Goal: Task Accomplishment & Management: Complete application form

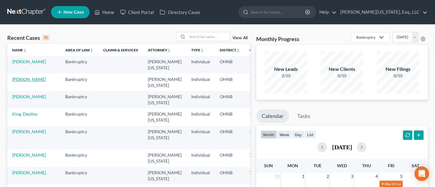
click at [18, 78] on link "[PERSON_NAME]" at bounding box center [29, 78] width 34 height 5
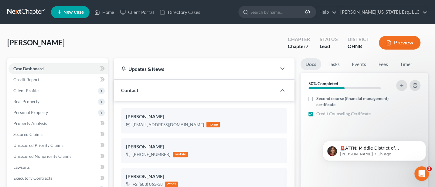
scroll to position [21, 0]
click at [424, 173] on icon "Open Intercom Messenger" at bounding box center [421, 172] width 10 height 10
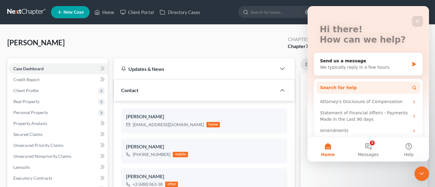
scroll to position [41, 0]
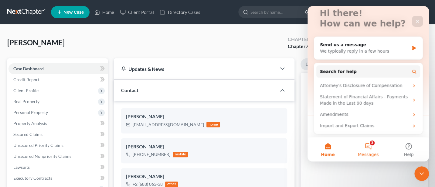
click at [369, 145] on button "3 Messages" at bounding box center [368, 149] width 40 height 24
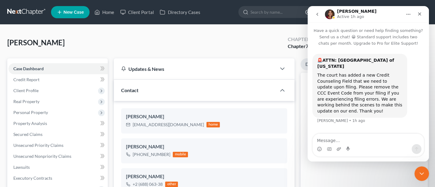
click at [317, 13] on icon "go back" at bounding box center [317, 14] width 5 height 5
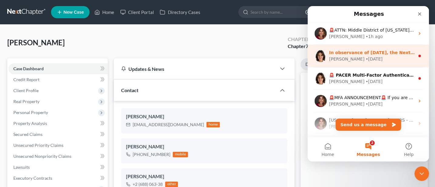
click at [363, 56] on div "[PERSON_NAME] • [DATE]" at bounding box center [372, 59] width 86 height 6
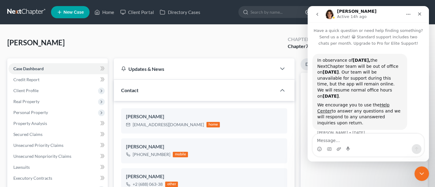
click at [317, 15] on icon "go back" at bounding box center [317, 14] width 5 height 5
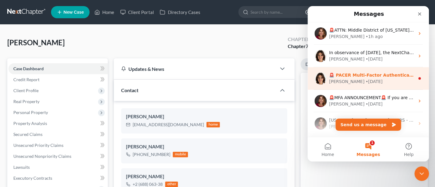
click at [368, 79] on div "[PERSON_NAME] • [DATE]" at bounding box center [372, 81] width 86 height 6
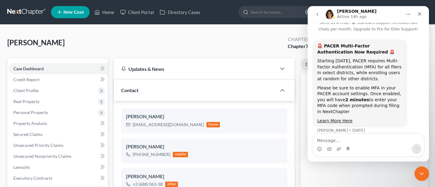
scroll to position [15, 0]
click at [317, 15] on icon "go back" at bounding box center [317, 14] width 5 height 5
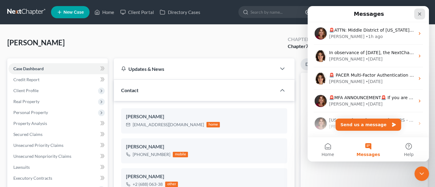
click at [418, 12] on icon "Close" at bounding box center [419, 14] width 5 height 5
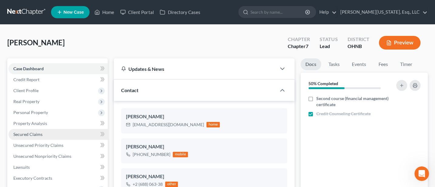
scroll to position [81, 0]
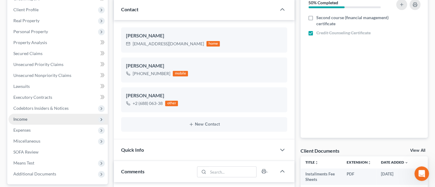
click at [25, 119] on span "Income" at bounding box center [20, 118] width 14 height 5
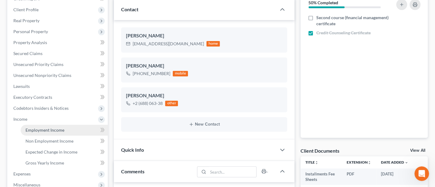
click at [45, 127] on span "Employment Income" at bounding box center [44, 129] width 39 height 5
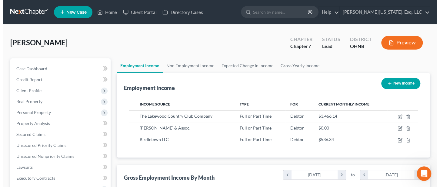
scroll to position [108, 176]
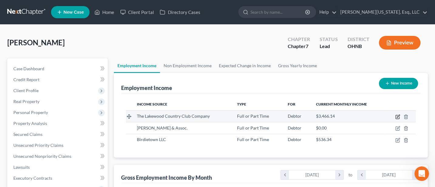
click at [396, 116] on icon "button" at bounding box center [397, 115] width 3 height 3
select select "0"
select select "36"
select select "2"
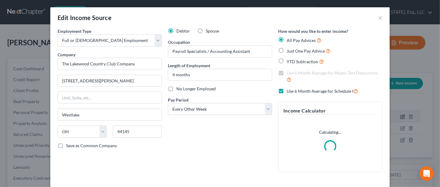
scroll to position [108, 178]
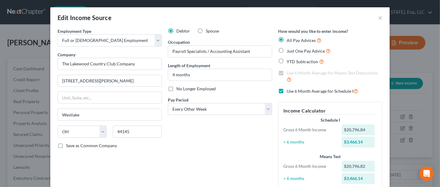
click at [287, 90] on label "Use 6 Month Average for Schedule I" at bounding box center [323, 90] width 72 height 7
click at [289, 90] on input "Use 6 Month Average for Schedule I" at bounding box center [291, 89] width 4 height 4
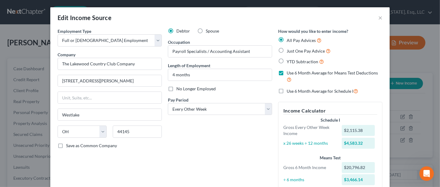
click at [287, 90] on label "Use 6 Month Average for Schedule I" at bounding box center [323, 90] width 72 height 7
click at [289, 90] on input "Use 6 Month Average for Schedule I" at bounding box center [291, 89] width 4 height 4
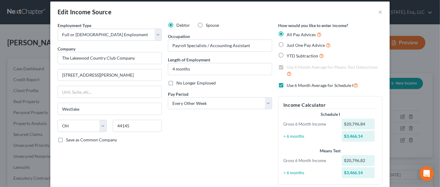
scroll to position [0, 0]
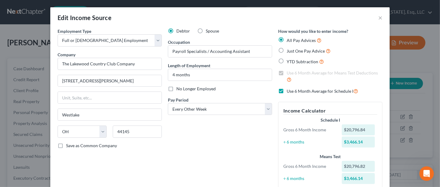
click at [287, 91] on label "Use 6 Month Average for Schedule I" at bounding box center [323, 90] width 72 height 7
click at [289, 91] on input "Use 6 Month Average for Schedule I" at bounding box center [291, 89] width 4 height 4
checkbox input "false"
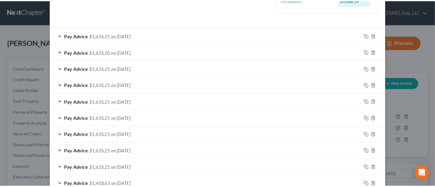
scroll to position [233, 0]
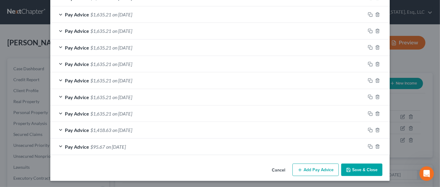
click at [364, 170] on button "Save & Close" at bounding box center [362, 169] width 41 height 13
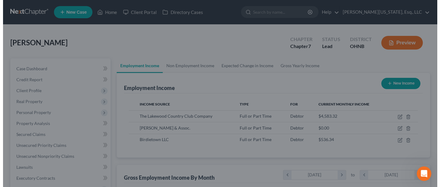
scroll to position [303241, 303174]
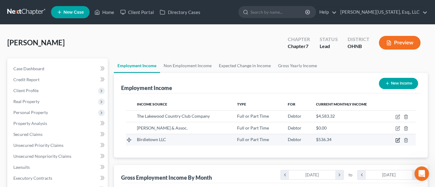
click at [399, 139] on icon "button" at bounding box center [397, 140] width 4 height 4
select select "0"
select select "36"
select select "3"
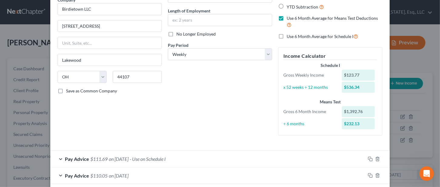
scroll to position [0, 0]
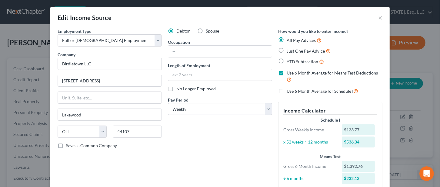
click at [287, 91] on label "Use 6 Month Average for Schedule I" at bounding box center [323, 90] width 72 height 7
click at [289, 91] on input "Use 6 Month Average for Schedule I" at bounding box center [291, 89] width 4 height 4
checkbox input "true"
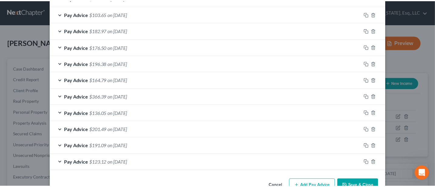
scroll to position [297, 0]
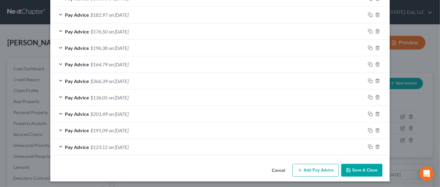
click at [363, 168] on button "Save & Close" at bounding box center [362, 170] width 41 height 13
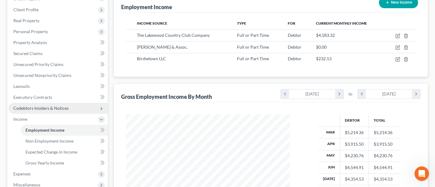
scroll to position [162, 0]
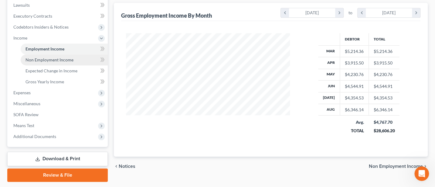
click at [47, 56] on link "Non Employment Income" at bounding box center [64, 59] width 87 height 11
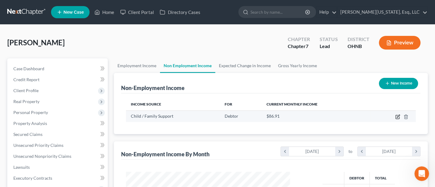
click at [396, 115] on icon "button" at bounding box center [397, 116] width 5 height 5
select select "7"
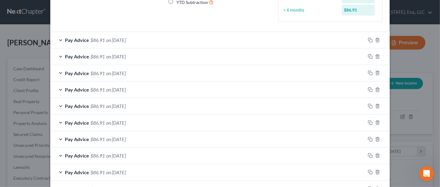
scroll to position [28, 0]
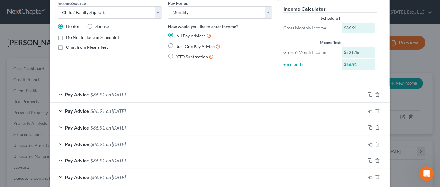
click at [271, 46] on div "Pay Period Select Monthly Twice Monthly Every Other Week Weekly How would you l…" at bounding box center [220, 40] width 110 height 81
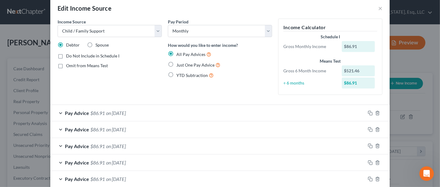
scroll to position [0, 0]
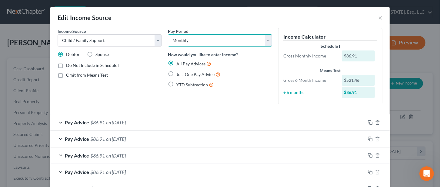
click at [267, 39] on select "Select Monthly Twice Monthly Every Other Week Weekly" at bounding box center [220, 40] width 104 height 12
select select "3"
click at [168, 34] on select "Select Monthly Twice Monthly Every Other Week Weekly" at bounding box center [220, 40] width 104 height 12
click at [177, 73] on label "Just One Pay Advice" at bounding box center [199, 74] width 44 height 7
click at [179, 73] on input "Just One Pay Advice" at bounding box center [181, 73] width 4 height 4
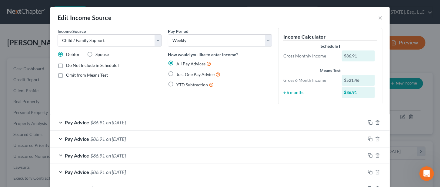
radio input "true"
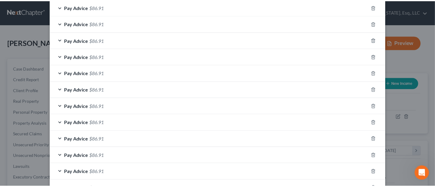
scroll to position [202, 0]
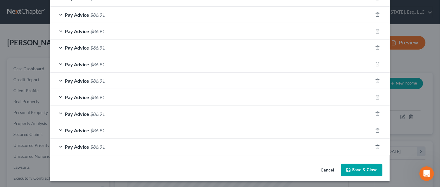
click at [365, 168] on button "Save & Close" at bounding box center [362, 170] width 41 height 13
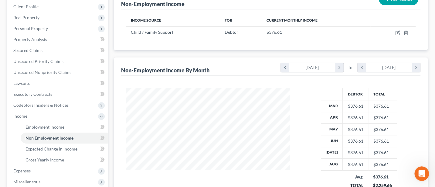
scroll to position [162, 0]
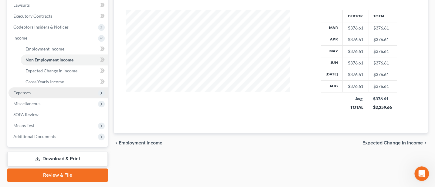
click at [21, 92] on span "Expenses" at bounding box center [21, 92] width 17 height 5
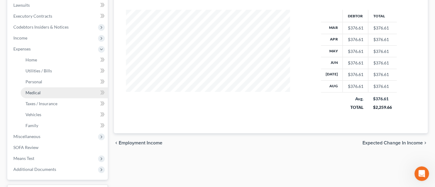
click at [32, 90] on span "Medical" at bounding box center [32, 92] width 15 height 5
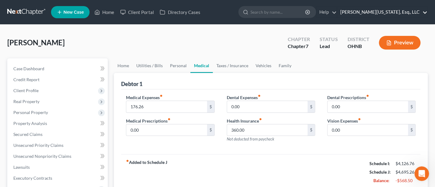
click at [379, 14] on link "[PERSON_NAME][US_STATE], Esq., LLC" at bounding box center [382, 12] width 90 height 11
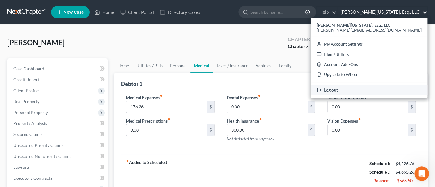
click at [386, 89] on link "Log out" at bounding box center [369, 90] width 116 height 10
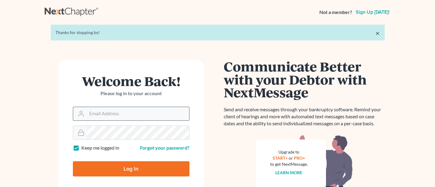
type input "[PERSON_NAME][EMAIL_ADDRESS][DOMAIN_NAME]"
click at [138, 111] on input "Jann@cozmyklaw.com" at bounding box center [138, 113] width 102 height 13
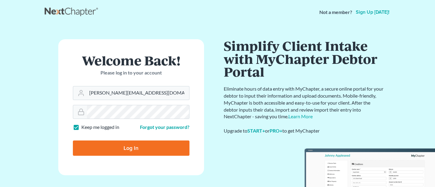
click at [137, 146] on input "Log In" at bounding box center [131, 147] width 116 height 15
type input "Thinking..."
